Goal: Information Seeking & Learning: Learn about a topic

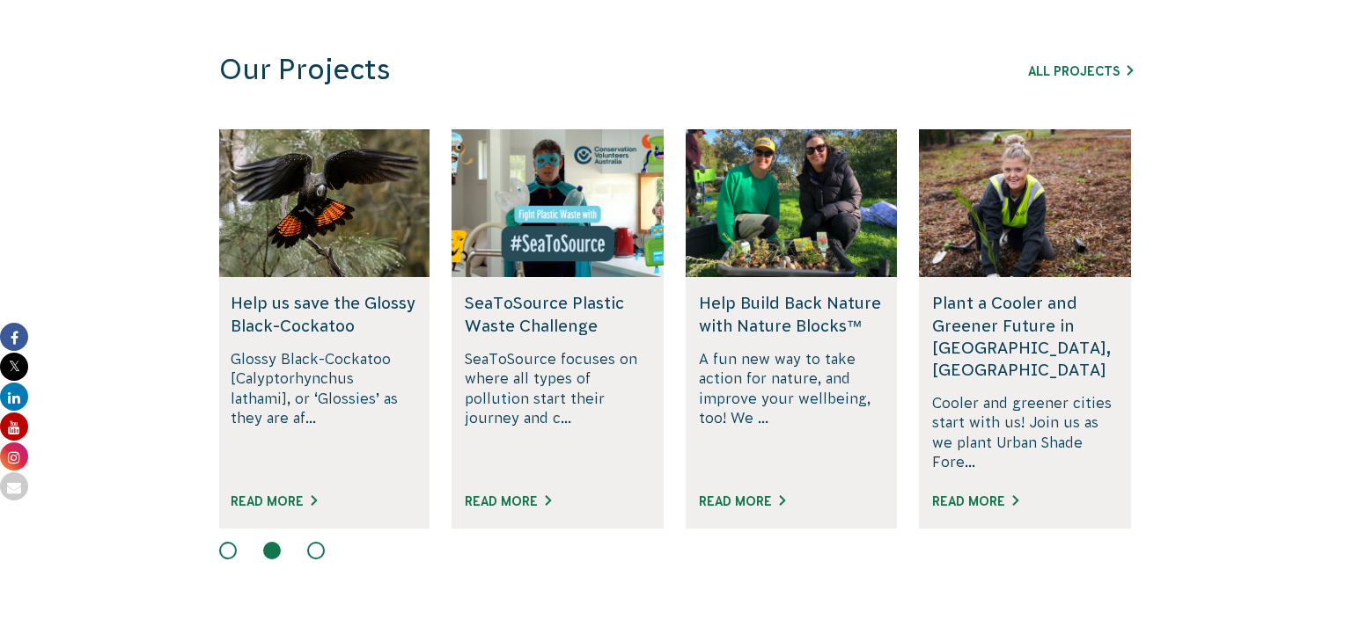
scroll to position [1074, 0]
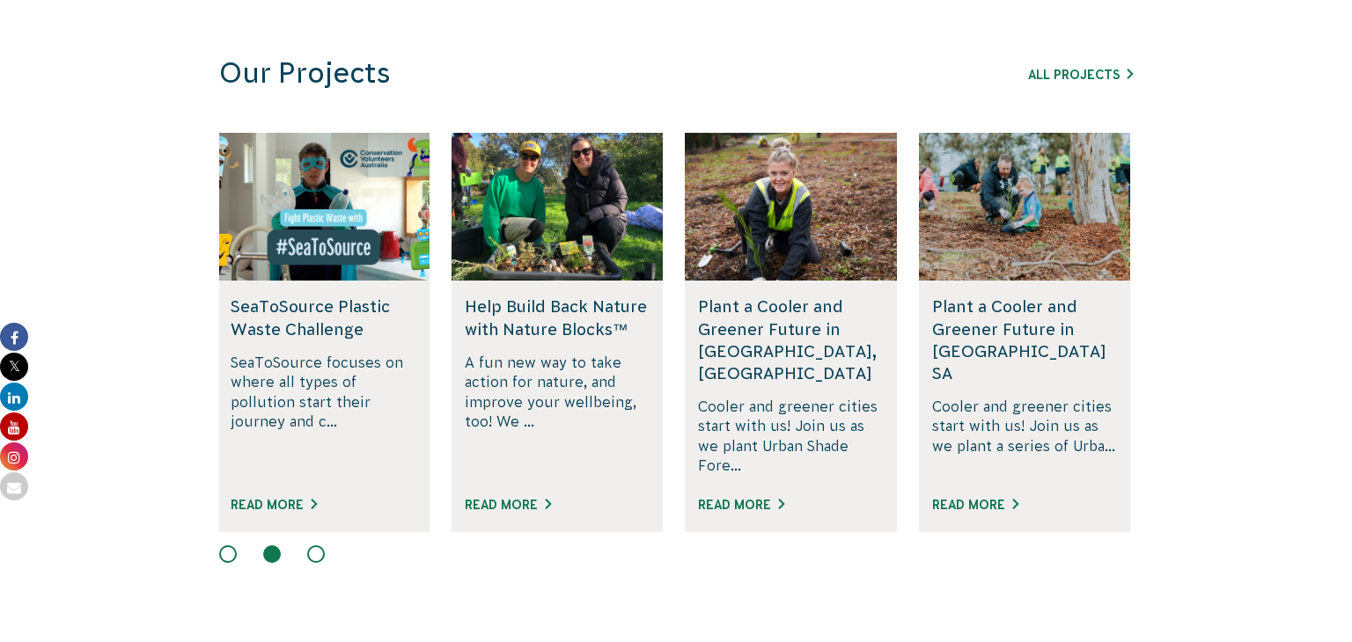
click at [783, 340] on h5 "Plant a Cooler and Greener Future in [GEOGRAPHIC_DATA], [GEOGRAPHIC_DATA]" at bounding box center [791, 340] width 186 height 89
click at [764, 498] on link "Read More" at bounding box center [741, 505] width 86 height 14
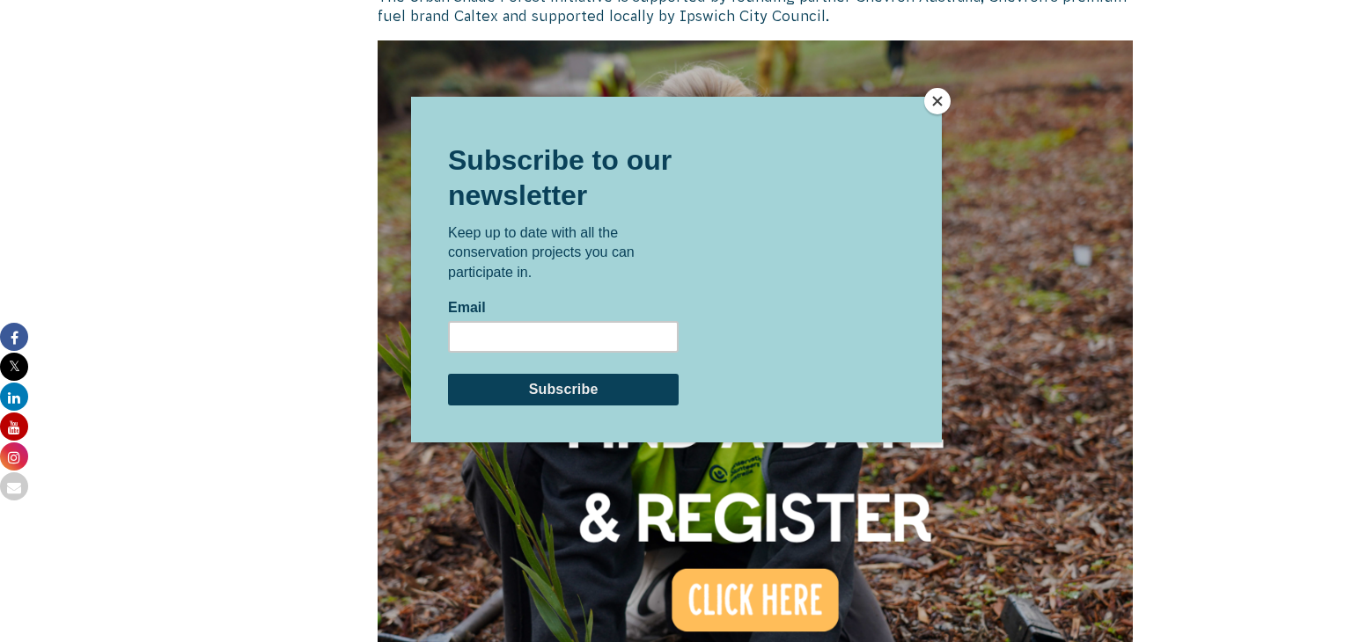
scroll to position [1279, 0]
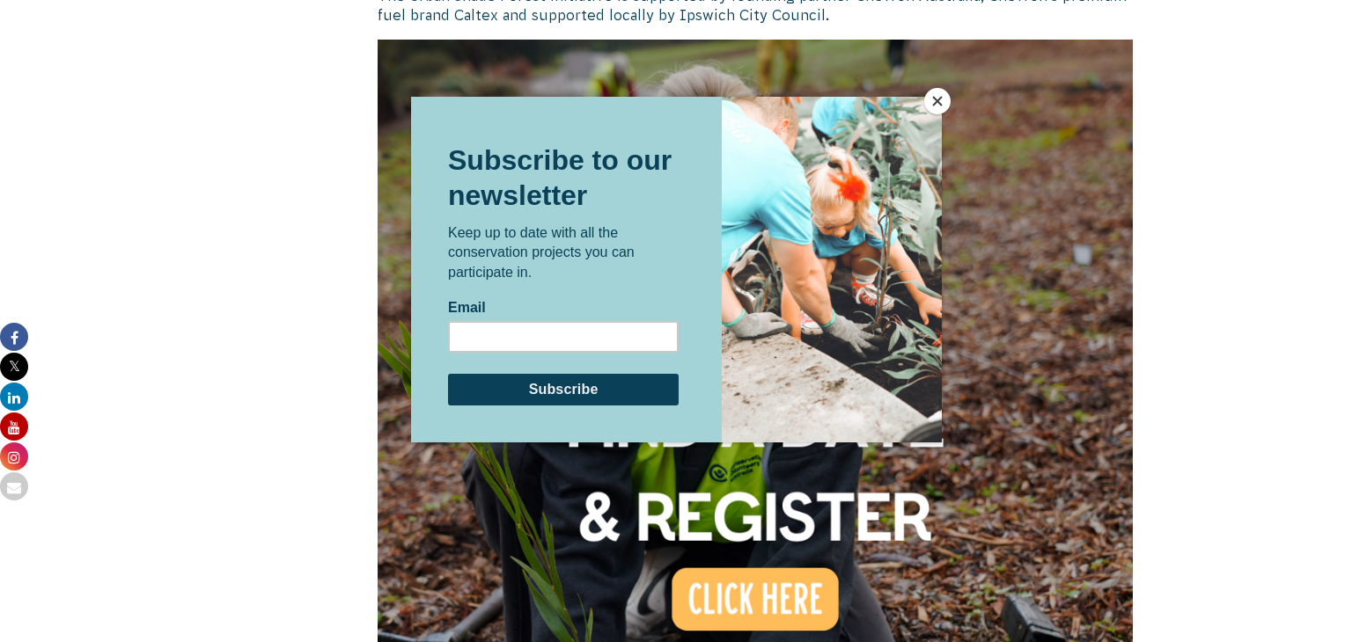
click at [936, 100] on button "Close" at bounding box center [937, 101] width 26 height 26
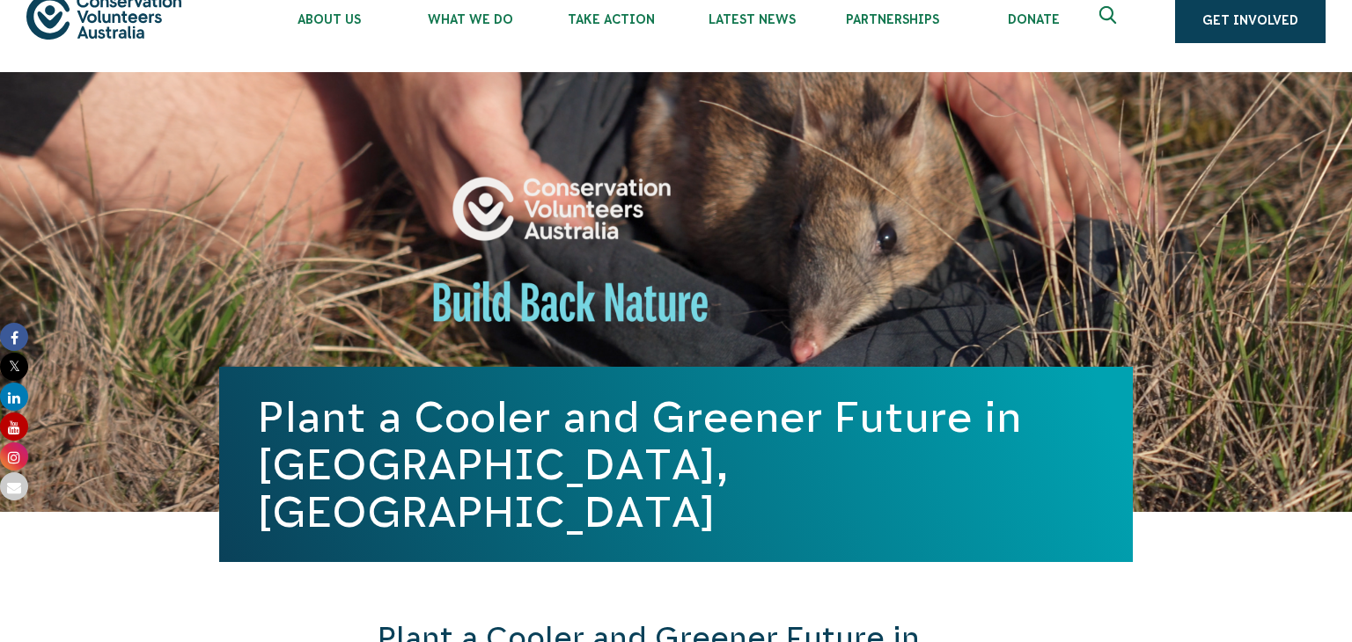
scroll to position [0, 0]
